Goal: Information Seeking & Learning: Learn about a topic

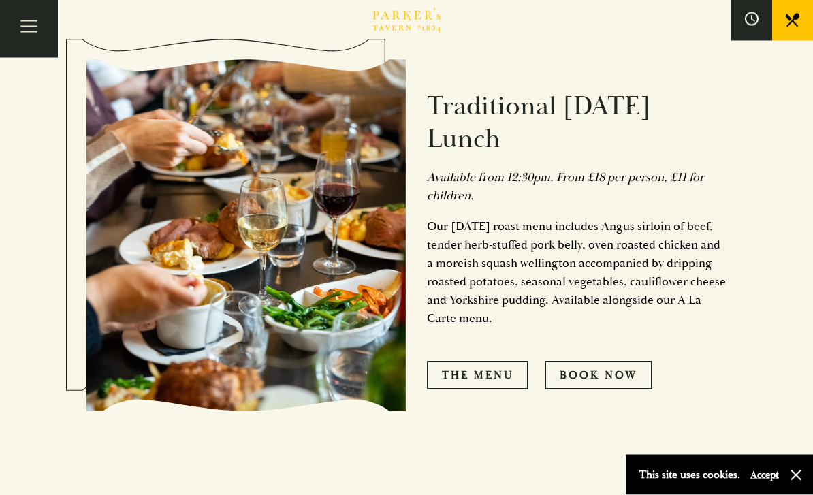
scroll to position [718, 0]
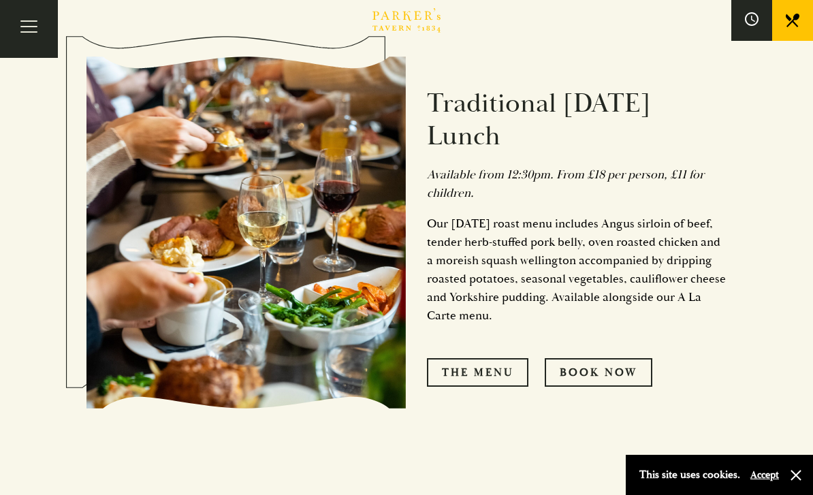
click at [499, 382] on link "The Menu" at bounding box center [477, 372] width 101 height 29
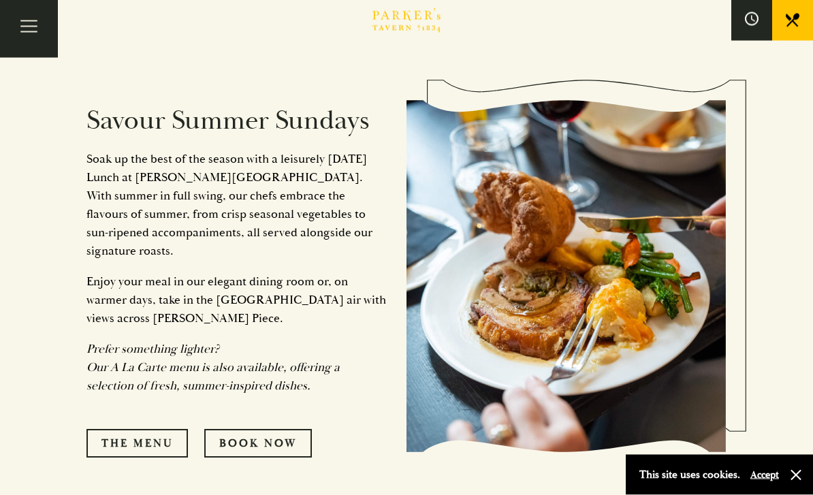
scroll to position [1266, 0]
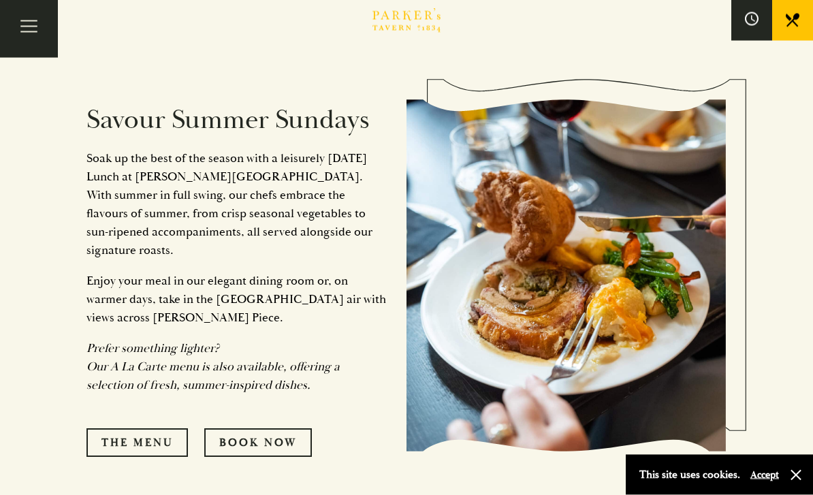
click at [138, 460] on div "Savour Summer Sundays Soak up the best of the season with a leisurely Sunday Lu…" at bounding box center [246, 276] width 320 height 498
click at [160, 432] on link "The Menu" at bounding box center [136, 443] width 101 height 29
click at [149, 429] on link "The Menu" at bounding box center [136, 443] width 101 height 29
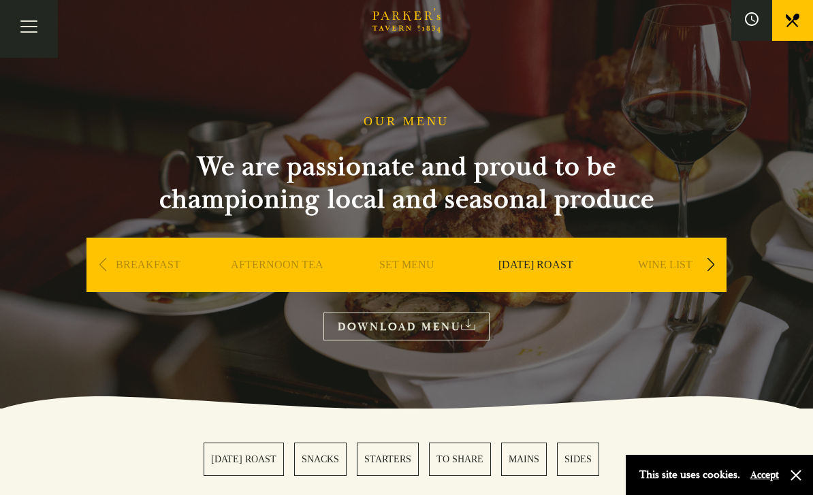
click at [22, 27] on button "Toggle navigation" at bounding box center [29, 29] width 58 height 58
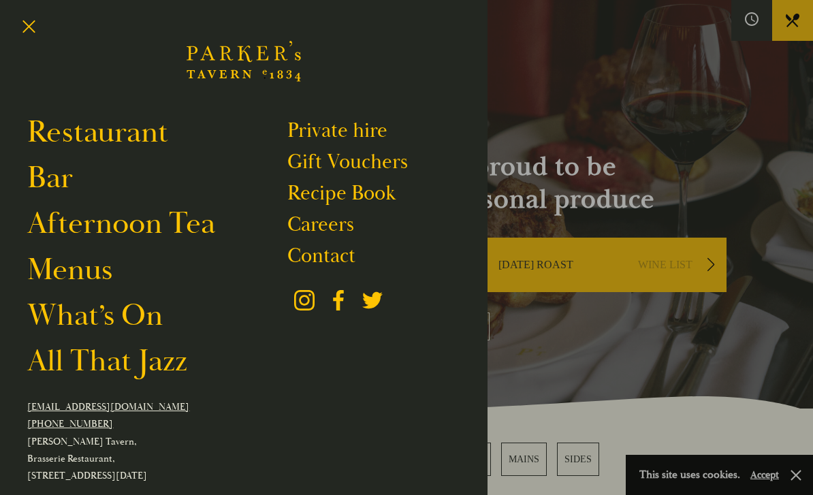
click at [98, 274] on link "Menus" at bounding box center [69, 270] width 85 height 38
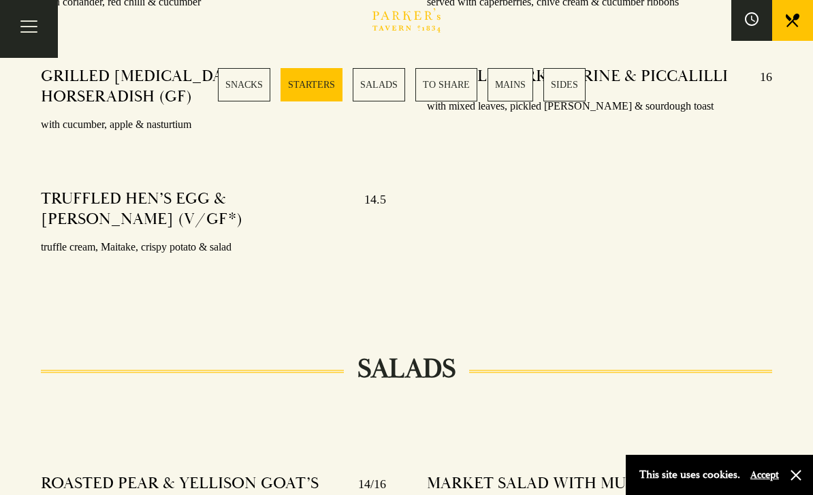
scroll to position [1362, 0]
